Goal: Communication & Community: Ask a question

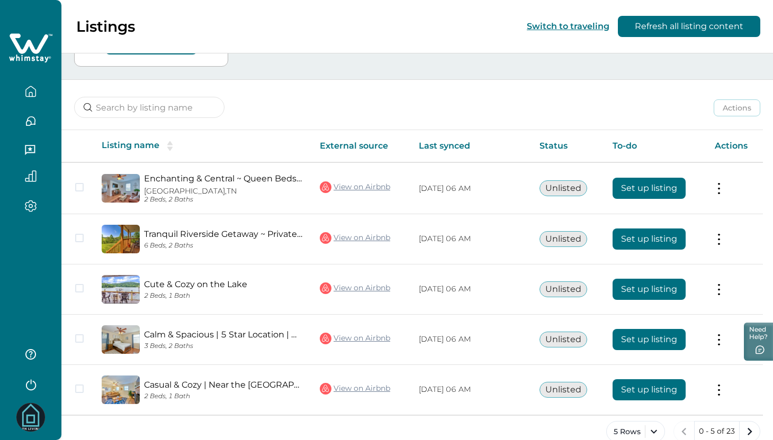
scroll to position [114, 0]
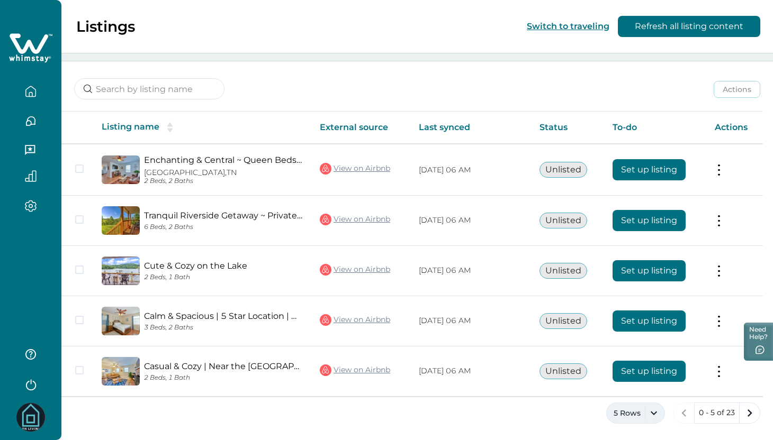
click at [661, 413] on button "5 Rows" at bounding box center [635, 413] width 59 height 21
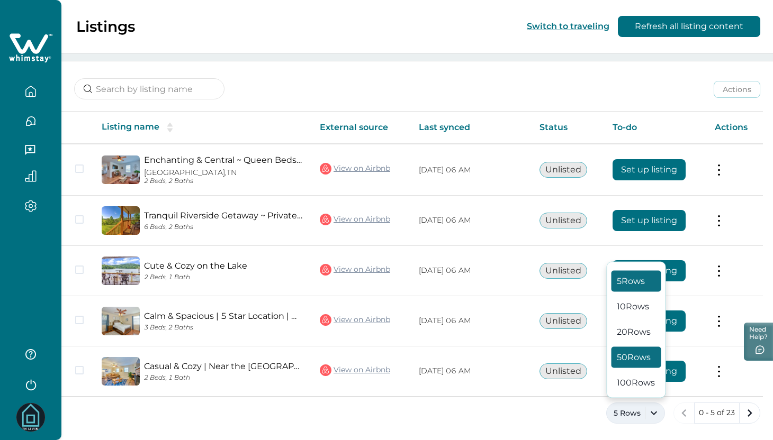
click at [649, 352] on button "50 Rows" at bounding box center [636, 357] width 50 height 21
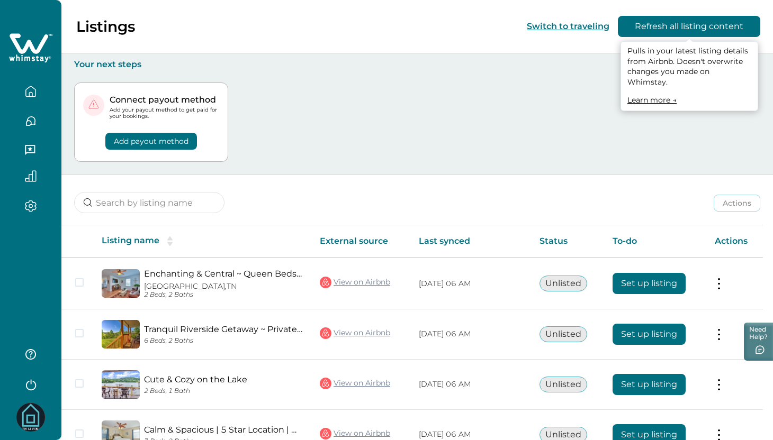
click at [679, 21] on button "Refresh all listing content" at bounding box center [689, 26] width 142 height 21
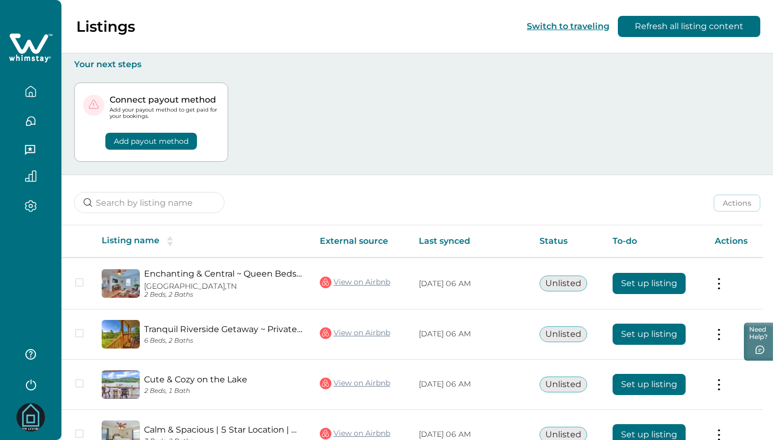
click at [34, 202] on icon "button" at bounding box center [31, 206] width 12 height 12
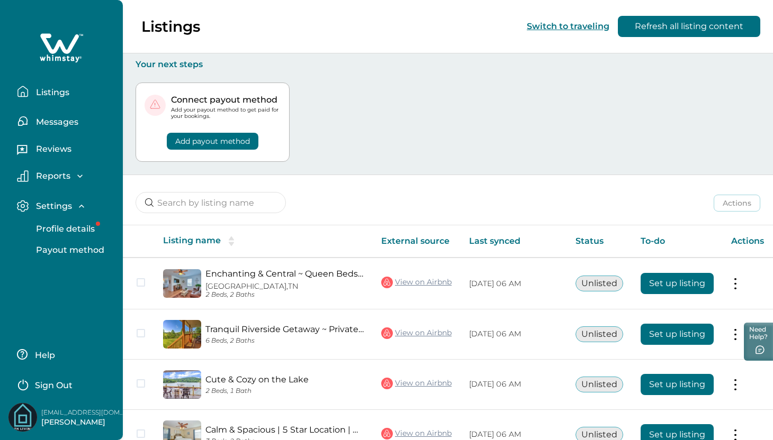
click at [59, 177] on p "Reports" at bounding box center [52, 176] width 38 height 11
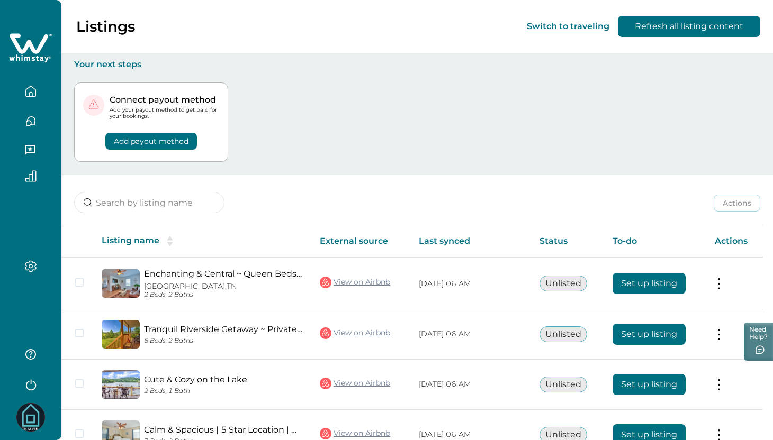
click at [536, 134] on div "Connect payout method Add your payout method to get paid for your bookings. Add…" at bounding box center [417, 122] width 686 height 105
click at [30, 418] on img at bounding box center [30, 417] width 29 height 29
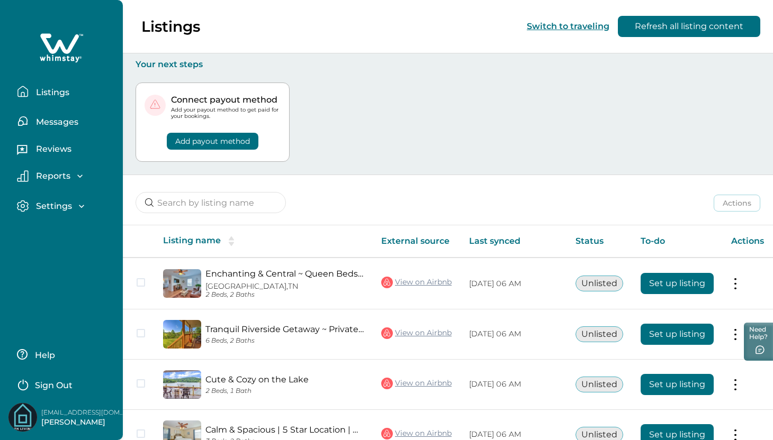
click at [71, 208] on div "Settings" at bounding box center [58, 206] width 58 height 11
click at [68, 227] on p "Profile details" at bounding box center [64, 229] width 62 height 11
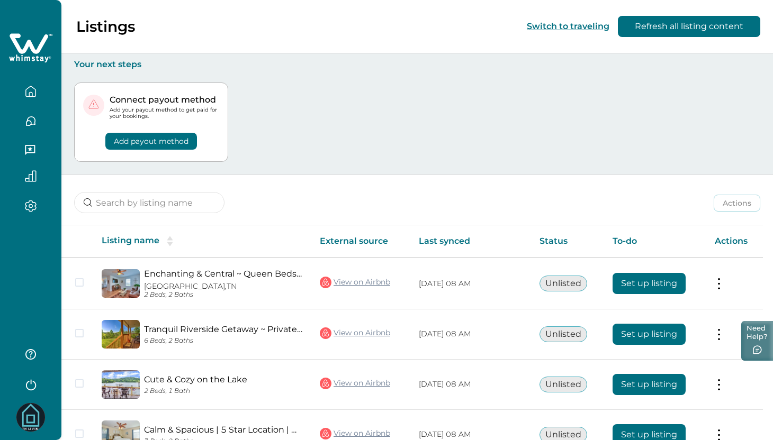
click at [758, 338] on button "Need Help?" at bounding box center [757, 341] width 32 height 40
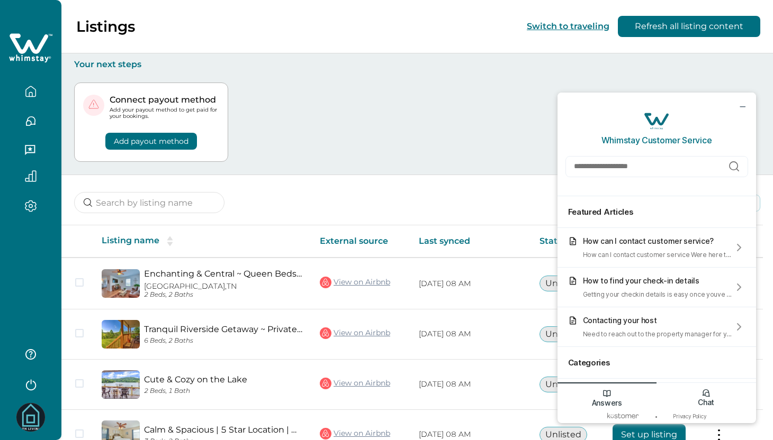
click at [711, 388] on div "Chat" at bounding box center [706, 396] width 100 height 27
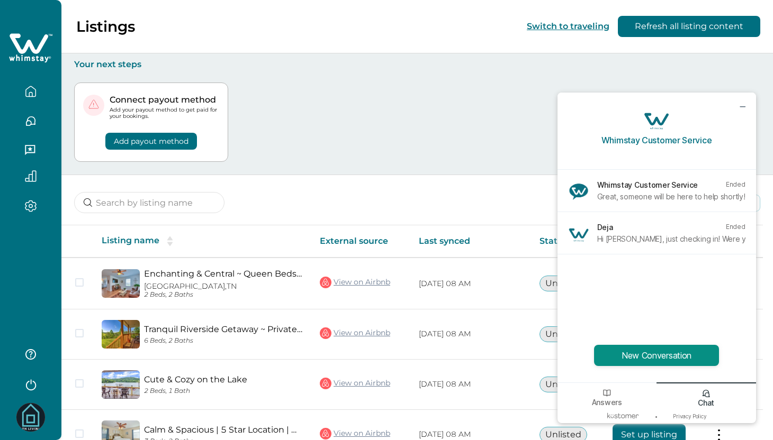
click at [676, 357] on button "New Conversation" at bounding box center [656, 355] width 125 height 21
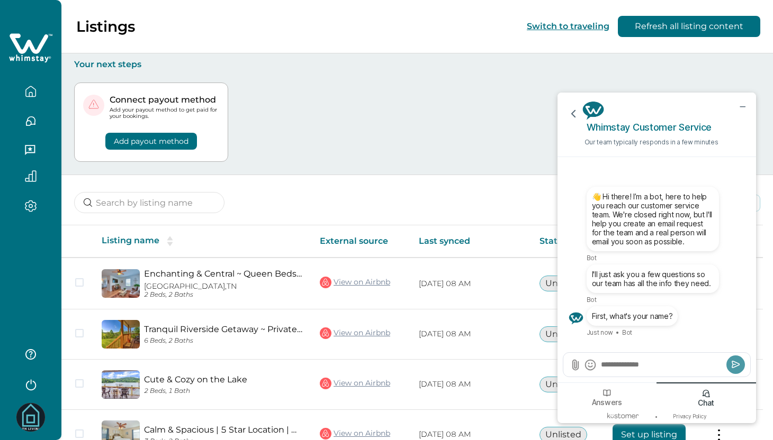
click at [669, 235] on p "👋 Hi there! I’m a bot, here to help you reach our customer service team. We're …" at bounding box center [653, 219] width 122 height 54
click at [569, 104] on div "Whimstay Customer Service Our team typically responds in a few minutes" at bounding box center [656, 125] width 199 height 65
click at [570, 112] on icon "go back" at bounding box center [573, 114] width 14 height 14
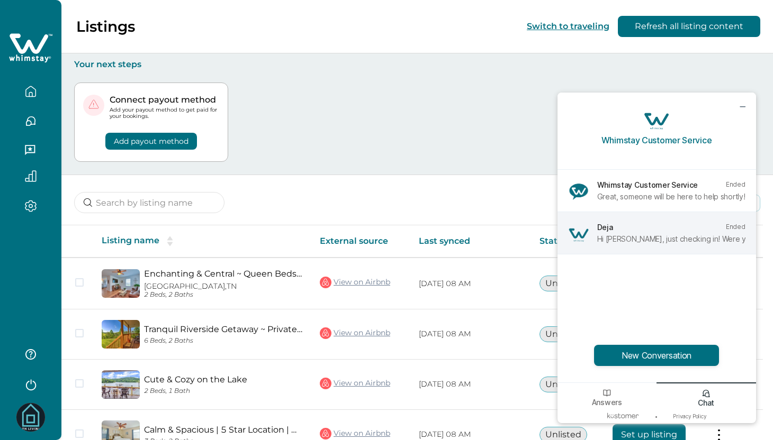
click at [664, 249] on div "Deja Ended Hi Nathan, just checking in! Were you able to start setting up those…" at bounding box center [656, 233] width 199 height 42
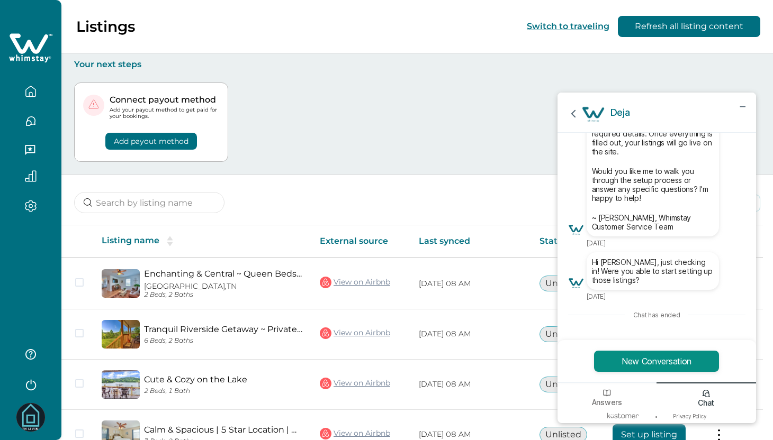
click at [664, 363] on button "New Conversation" at bounding box center [656, 361] width 125 height 21
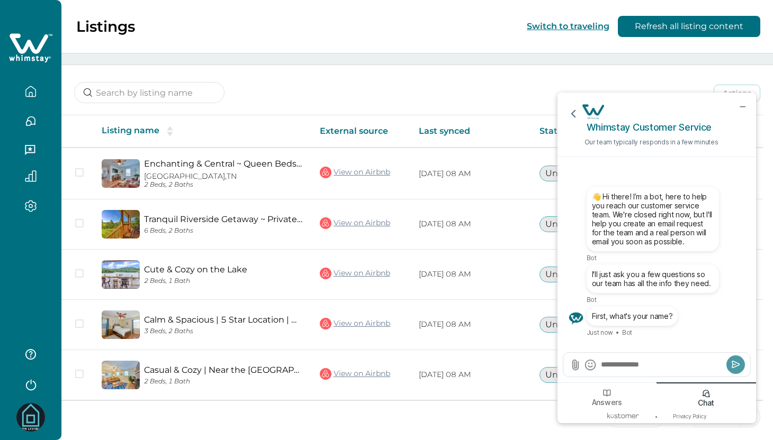
scroll to position [110, 0]
type textarea "*"
type textarea "******"
click at [736, 363] on icon "Submit" at bounding box center [735, 365] width 7 height 6
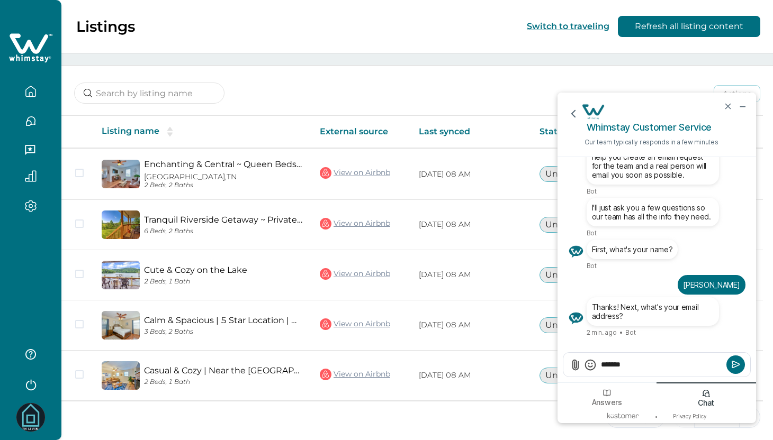
paste textarea "**********"
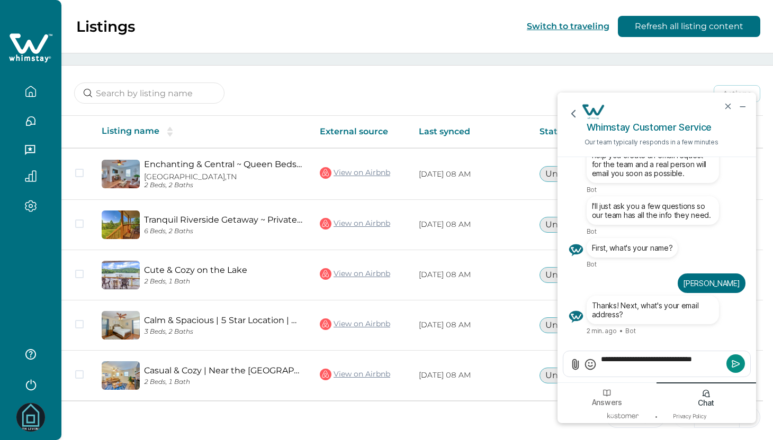
click at [735, 364] on icon "Submit" at bounding box center [735, 364] width 7 height 6
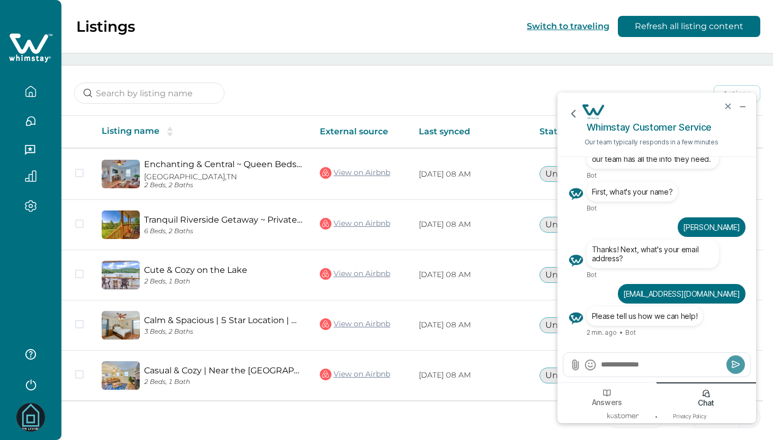
click at [654, 356] on div at bounding box center [656, 365] width 187 height 24
click at [658, 361] on textarea "Send a message" at bounding box center [662, 364] width 124 height 11
paste textarea "**********"
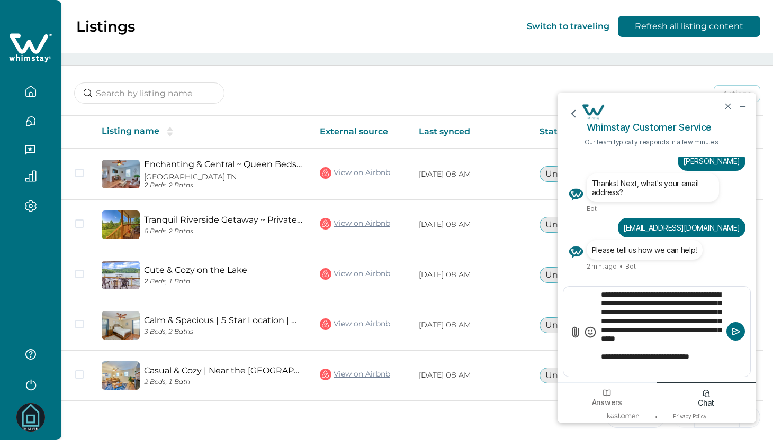
scroll to position [14, 0]
drag, startPoint x: 619, startPoint y: 361, endPoint x: 590, endPoint y: 358, distance: 29.2
click at [590, 358] on div "**********" at bounding box center [656, 332] width 187 height 90
type textarea "**********"
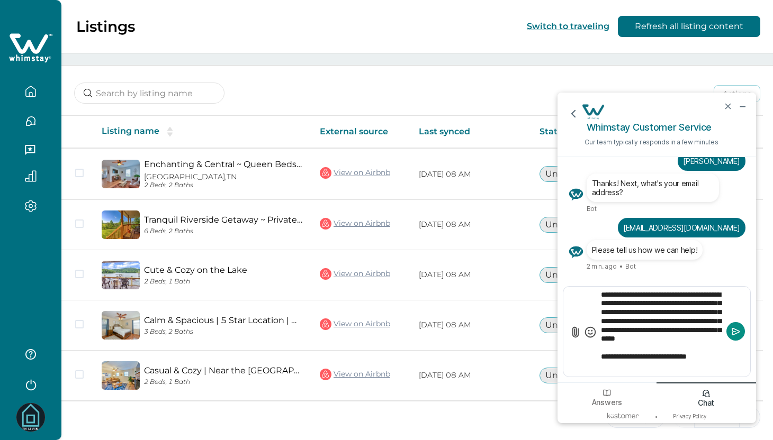
click at [737, 334] on icon "Submit" at bounding box center [736, 332] width 11 height 11
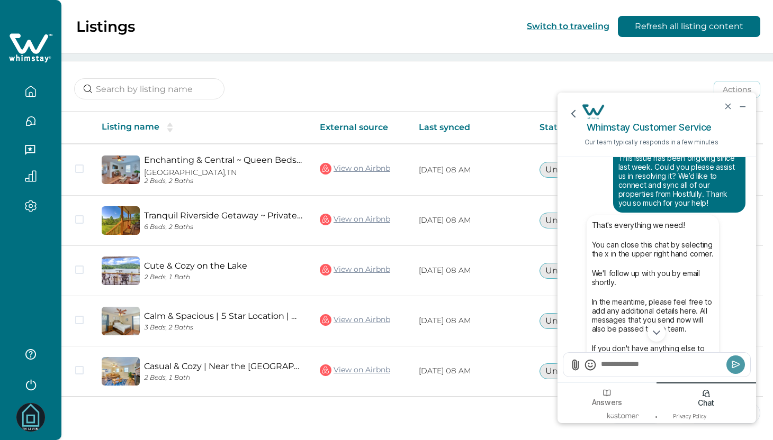
scroll to position [-97, 0]
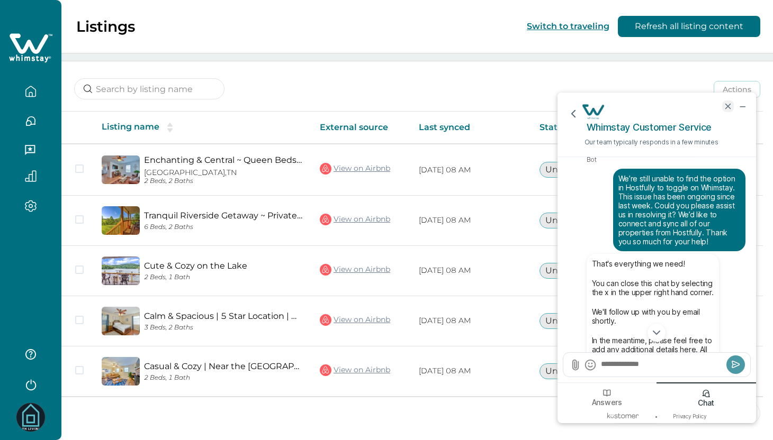
click at [728, 110] on icon "end chat" at bounding box center [728, 107] width 10 height 10
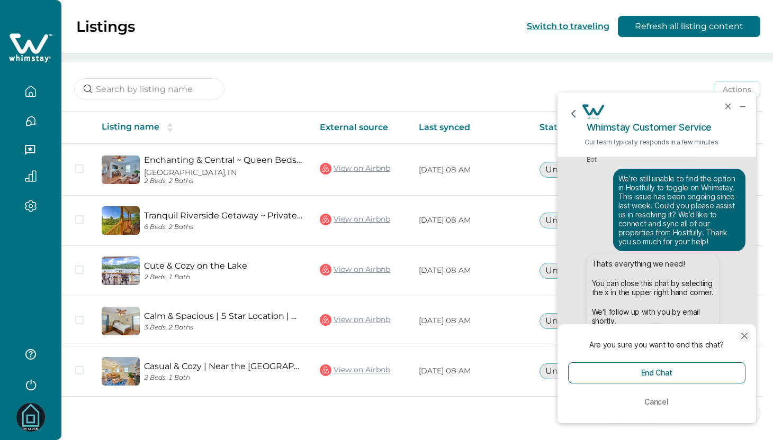
click at [744, 338] on icon "close modal" at bounding box center [744, 336] width 11 height 11
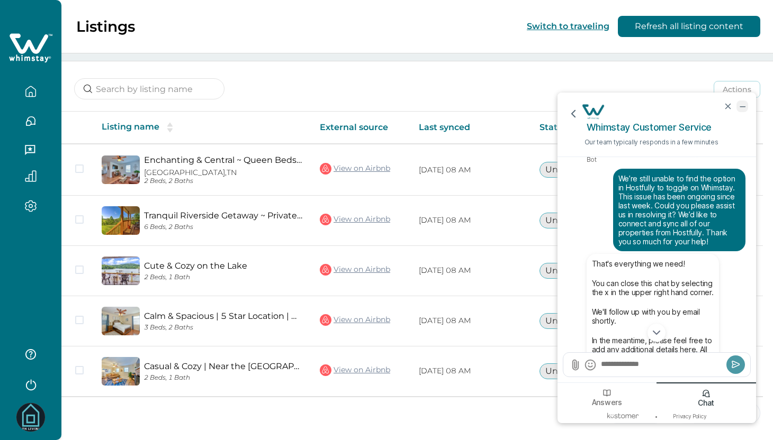
drag, startPoint x: 745, startPoint y: 107, endPoint x: 1296, endPoint y: 193, distance: 557.2
click at [745, 107] on icon "minimize chat widget" at bounding box center [742, 107] width 10 height 10
